Goal: Find specific page/section: Find specific page/section

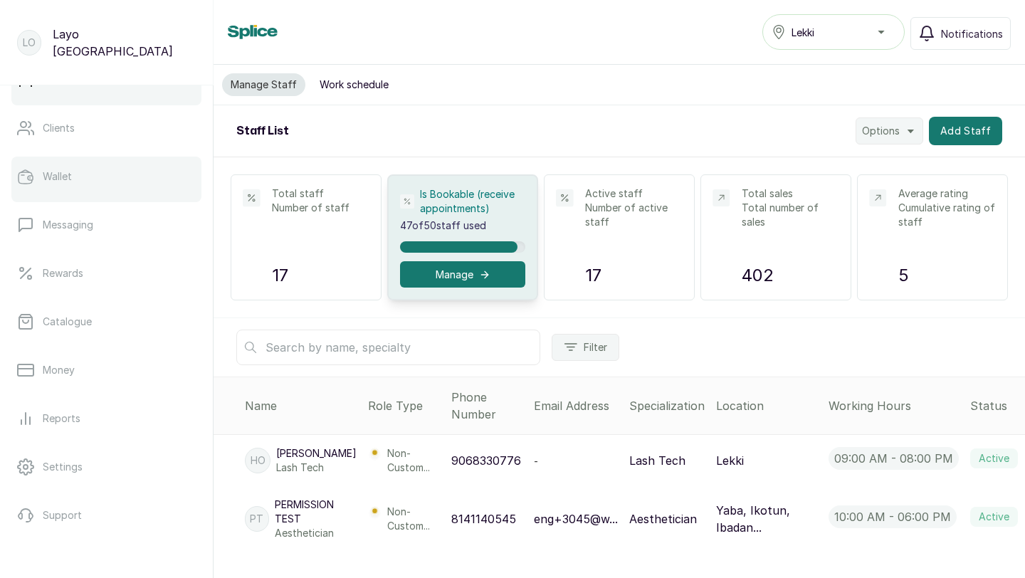
scroll to position [224, 0]
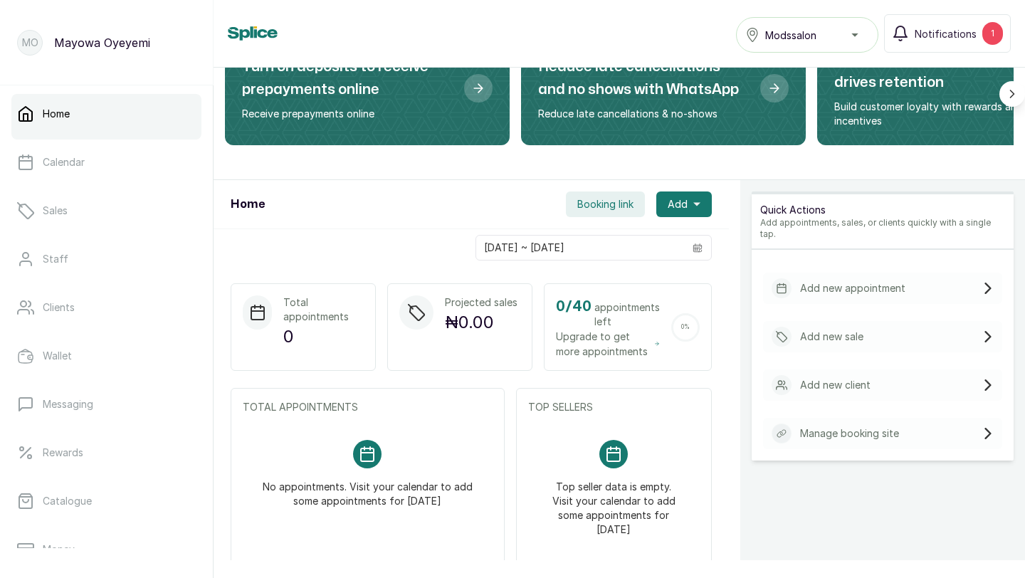
scroll to position [128, 0]
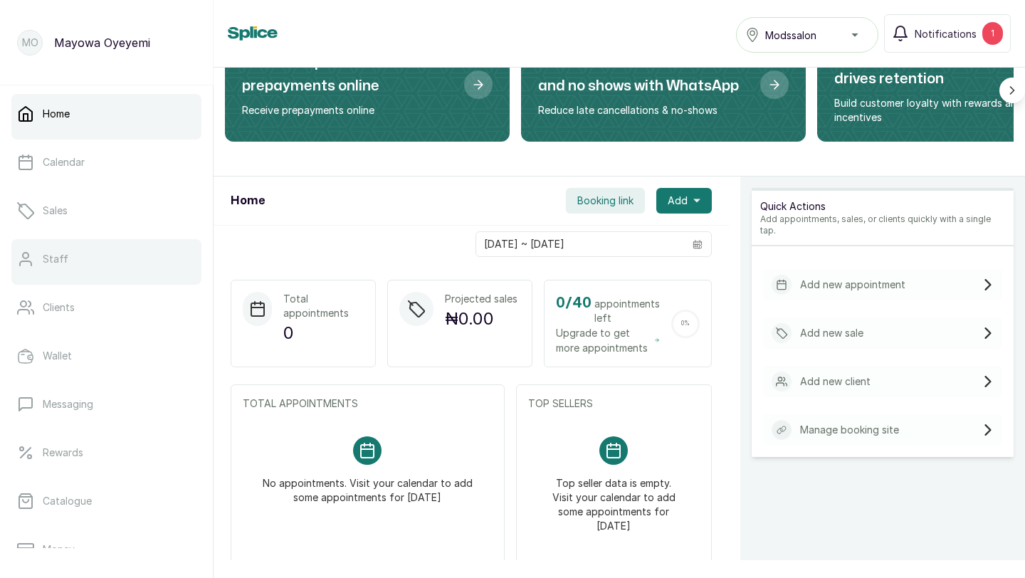
click at [90, 259] on link "Staff" at bounding box center [106, 259] width 190 height 40
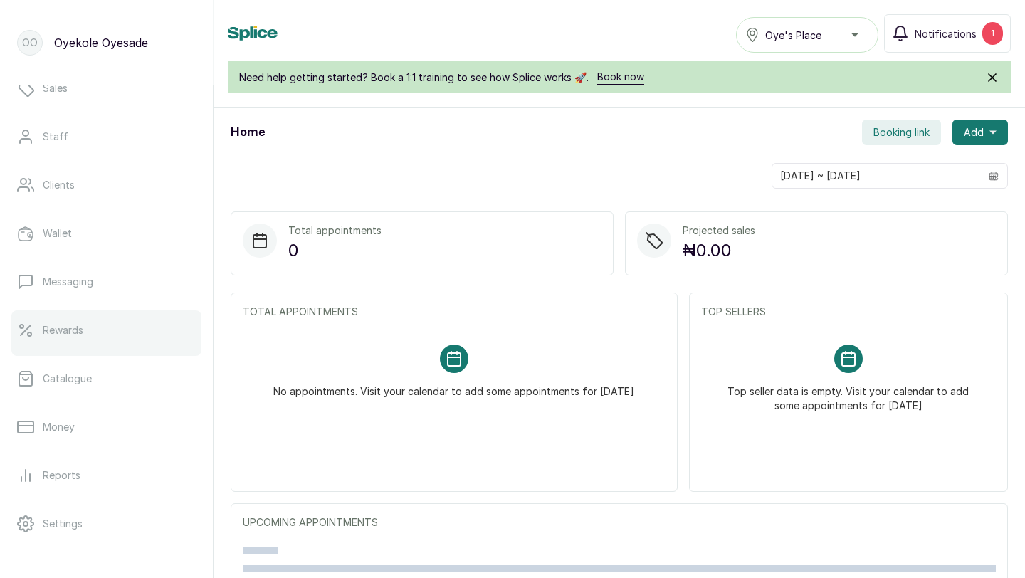
scroll to position [224, 0]
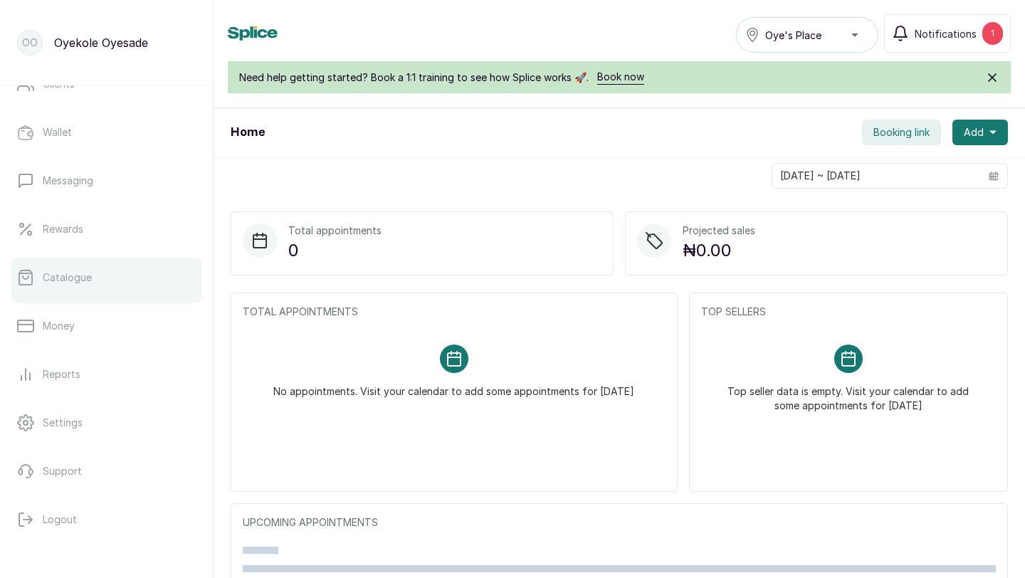
click at [80, 285] on link "Catalogue" at bounding box center [106, 278] width 190 height 40
